Goal: Task Accomplishment & Management: Use online tool/utility

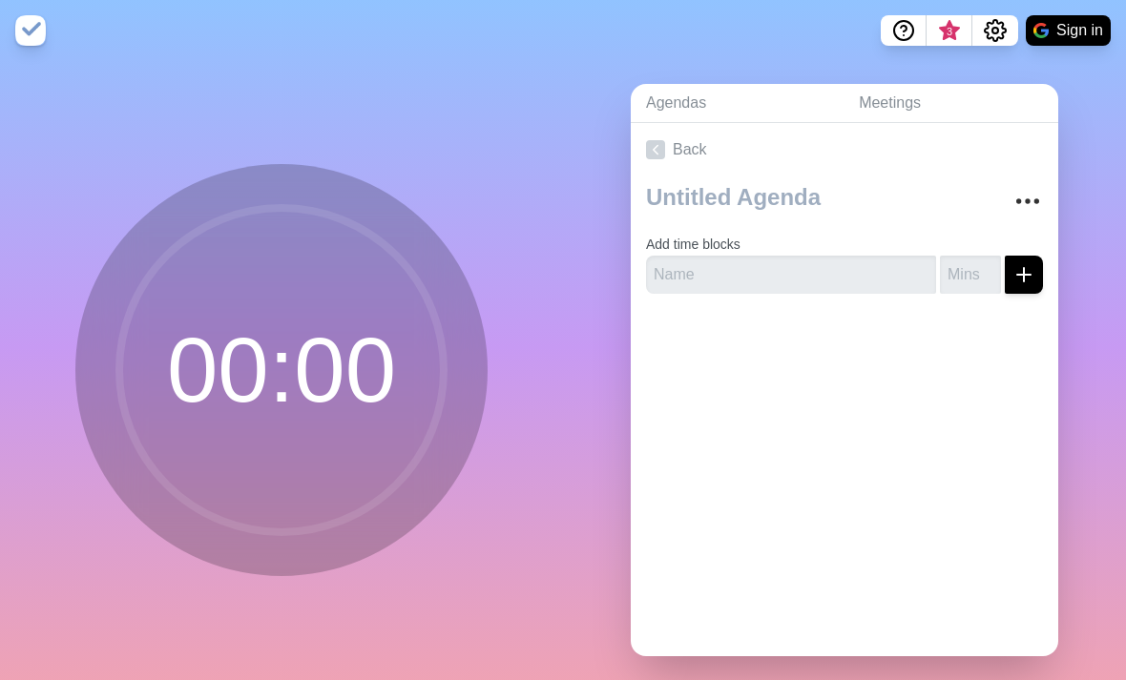
click at [269, 336] on circle at bounding box center [281, 370] width 324 height 324
click at [868, 294] on input "text" at bounding box center [791, 275] width 290 height 38
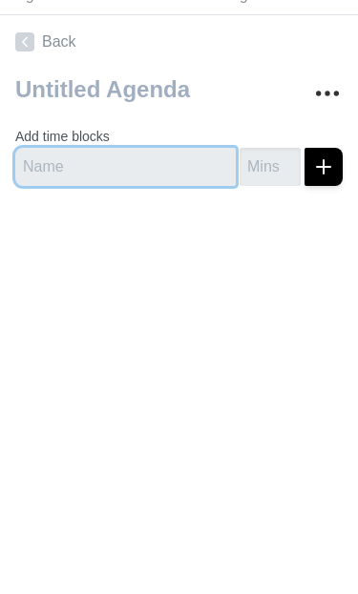
scroll to position [103, 0]
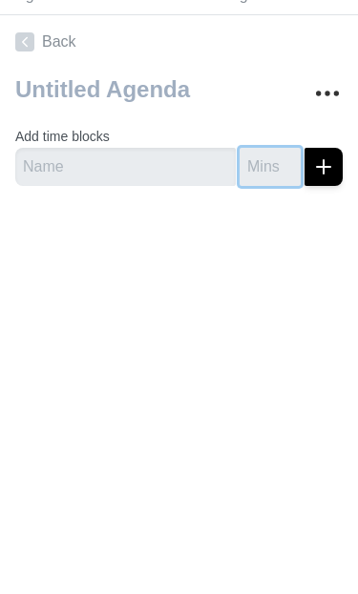
click at [273, 465] on input "number" at bounding box center [270, 484] width 61 height 38
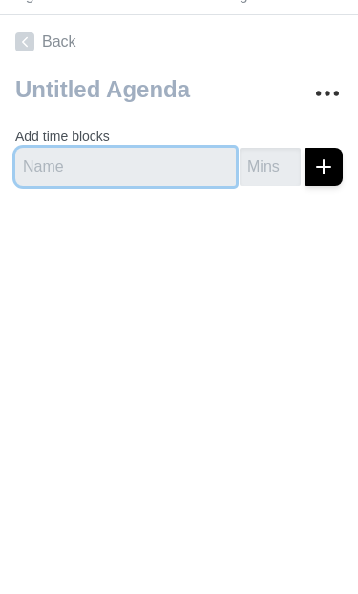
click at [163, 465] on input "text" at bounding box center [125, 484] width 220 height 38
type input "1 period"
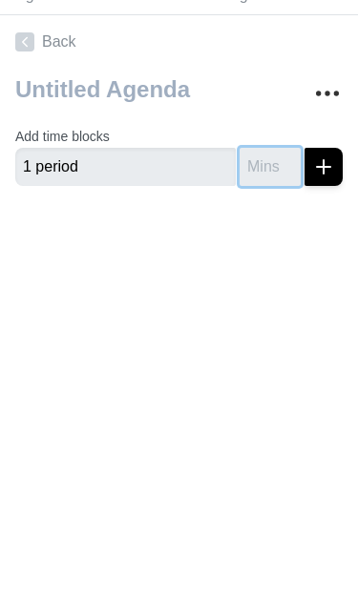
click at [277, 465] on input "number" at bounding box center [270, 484] width 61 height 38
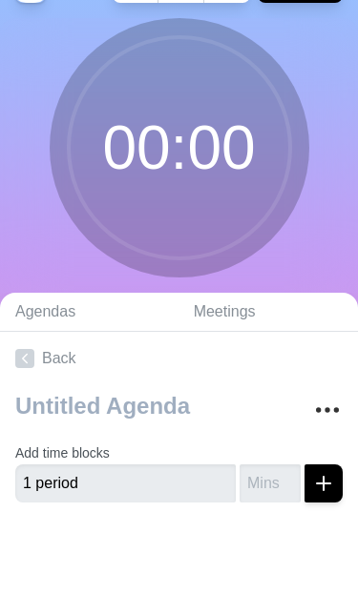
click at [315, 472] on icon "submit" at bounding box center [323, 483] width 23 height 23
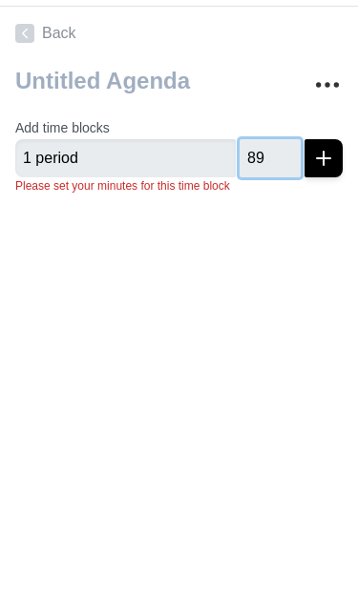
type input "8"
type input "1"
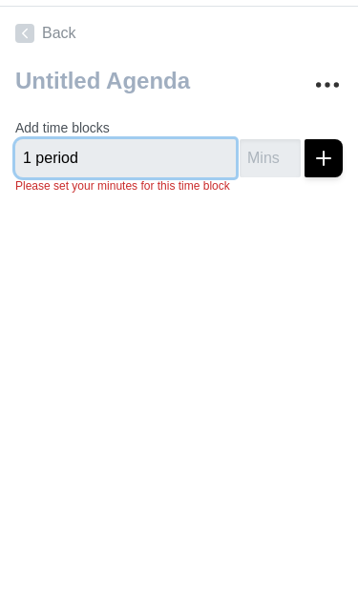
click at [88, 448] on input "1 period" at bounding box center [125, 467] width 220 height 38
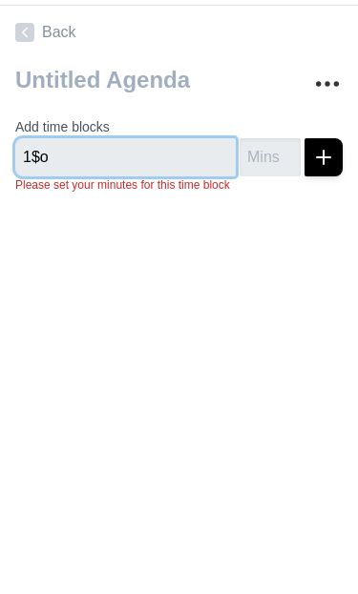
click at [161, 448] on input "1$o" at bounding box center [125, 467] width 220 height 38
type input "1-2"
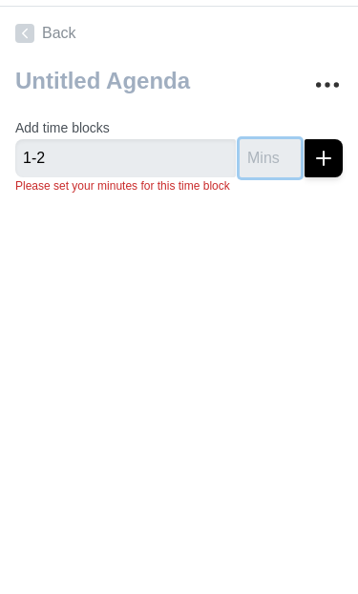
click at [253, 448] on input "number" at bounding box center [270, 467] width 61 height 38
type input "99"
click at [323, 460] on line "submit" at bounding box center [323, 466] width 0 height 13
click at [270, 448] on input "number" at bounding box center [270, 467] width 61 height 38
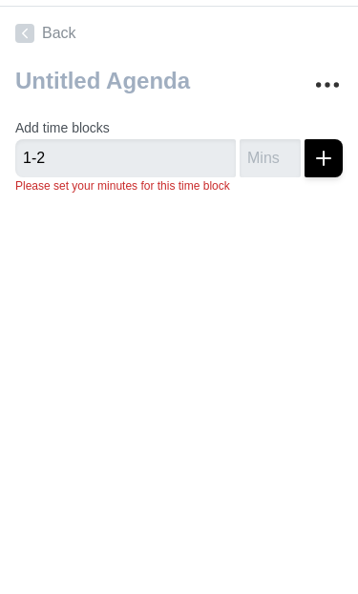
click at [332, 378] on icon "More" at bounding box center [327, 393] width 31 height 31
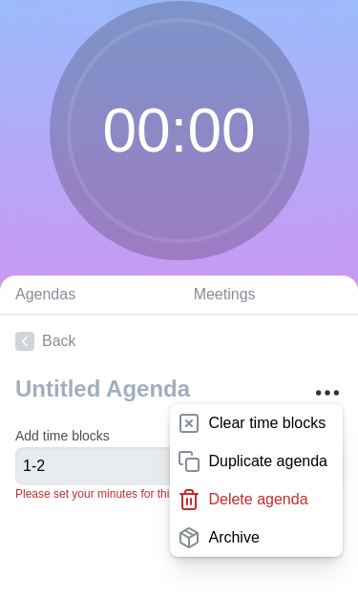
click at [303, 412] on p "Clear time blocks" at bounding box center [266, 423] width 117 height 23
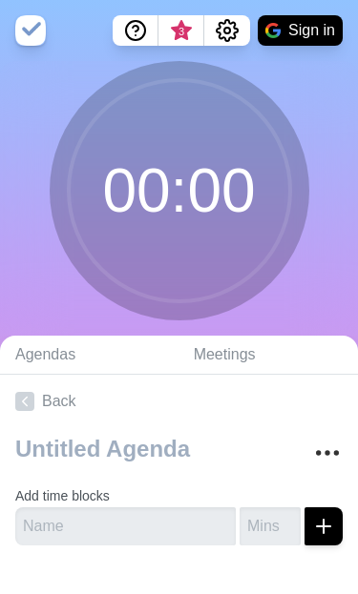
click at [262, 375] on link "Meetings" at bounding box center [267, 355] width 179 height 39
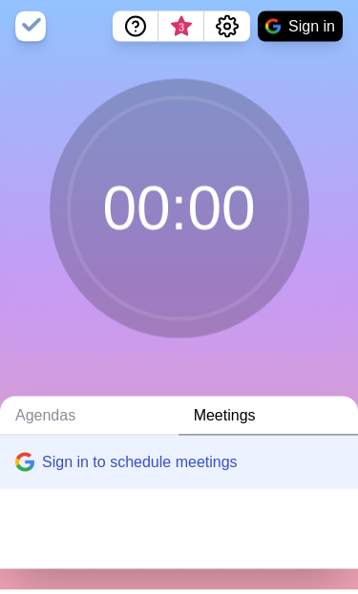
scroll to position [34, 0]
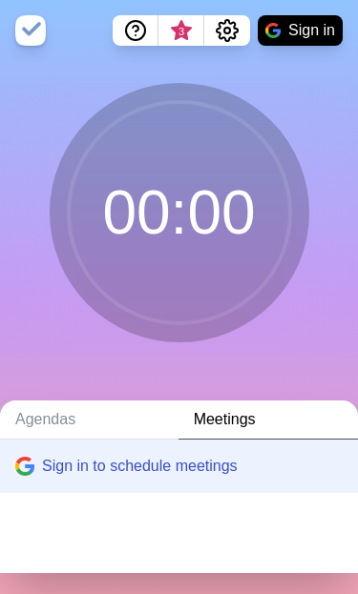
click at [82, 440] on link "Agendas" at bounding box center [89, 420] width 178 height 39
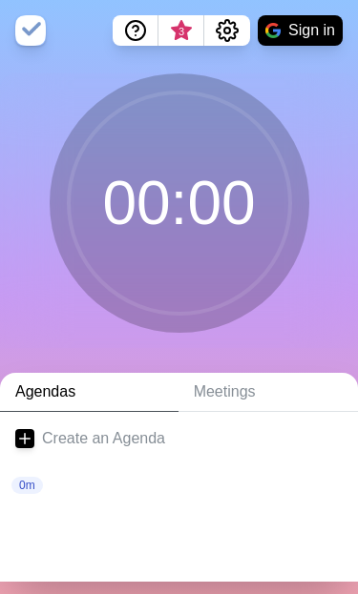
click at [205, 213] on circle at bounding box center [179, 203] width 221 height 221
click at [214, 234] on circle at bounding box center [179, 203] width 221 height 221
click at [227, 31] on icon "Settings" at bounding box center [227, 30] width 23 height 23
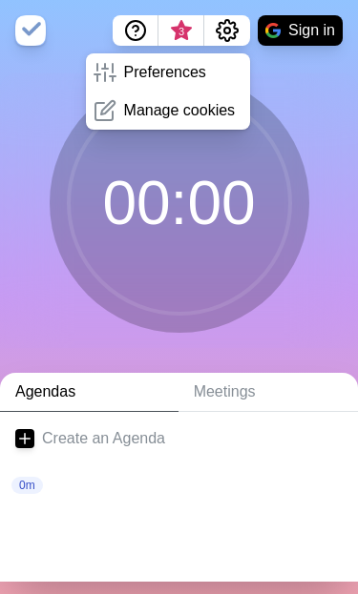
click at [220, 29] on icon "Settings" at bounding box center [227, 30] width 23 height 23
click at [148, 27] on button "Help" at bounding box center [136, 30] width 46 height 31
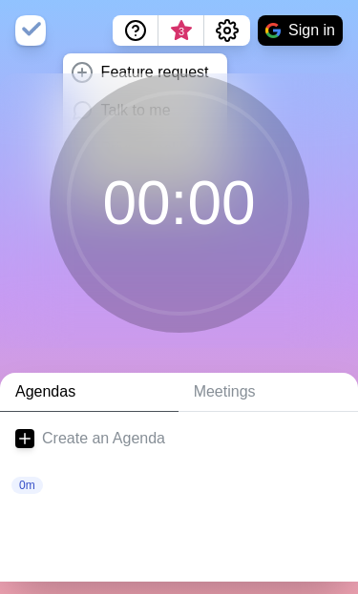
click at [135, 35] on line "Help" at bounding box center [135, 35] width 0 height 0
click at [140, 34] on icon "Help" at bounding box center [135, 30] width 23 height 23
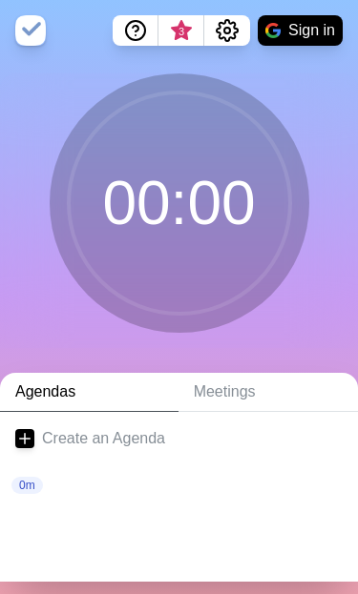
click at [190, 33] on span "3" at bounding box center [181, 36] width 31 height 40
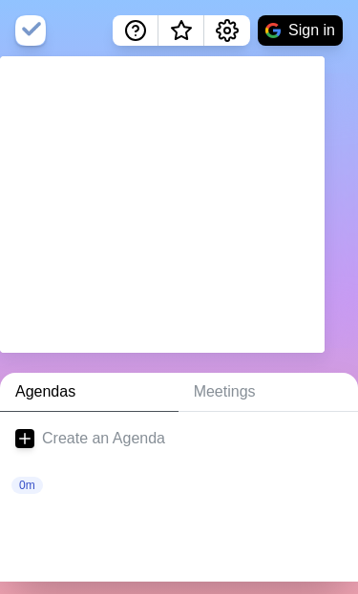
click at [91, 361] on div "00 : 00" at bounding box center [179, 211] width 358 height 300
